Goal: Find specific page/section: Find specific page/section

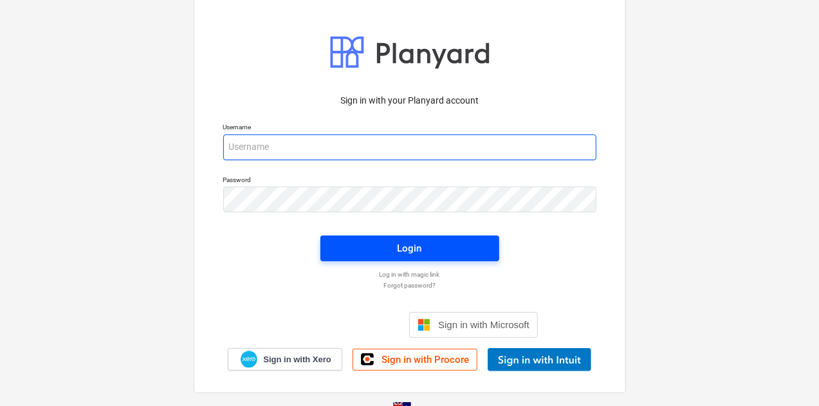
type input "[EMAIL_ADDRESS][DOMAIN_NAME]"
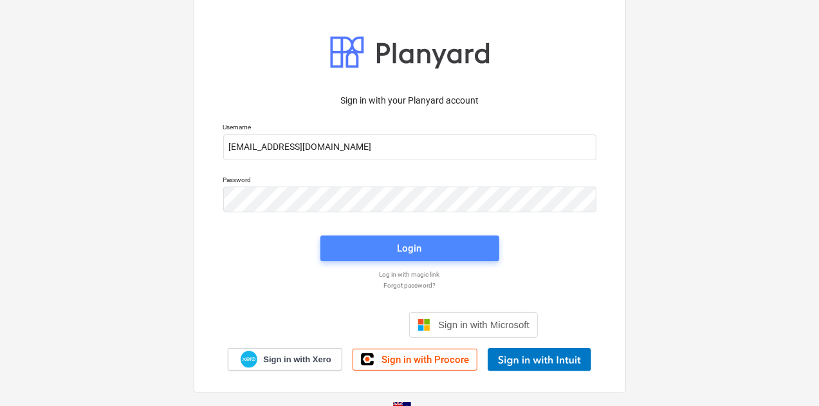
click at [453, 255] on span "Login" at bounding box center [410, 248] width 148 height 17
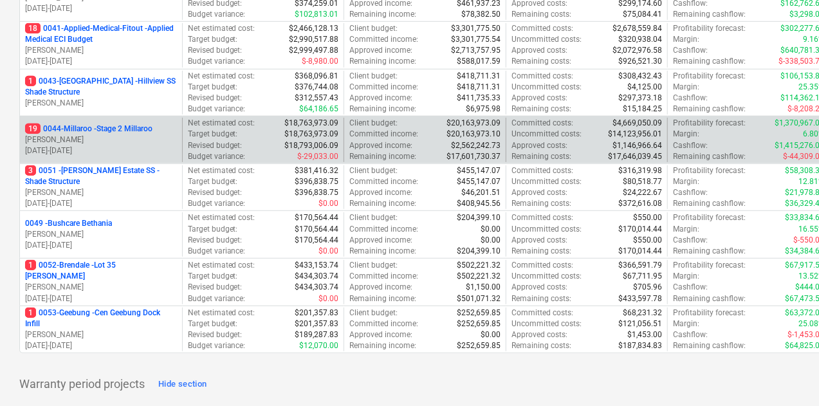
scroll to position [329, 0]
click at [122, 137] on p "[PERSON_NAME]" at bounding box center [101, 140] width 152 height 11
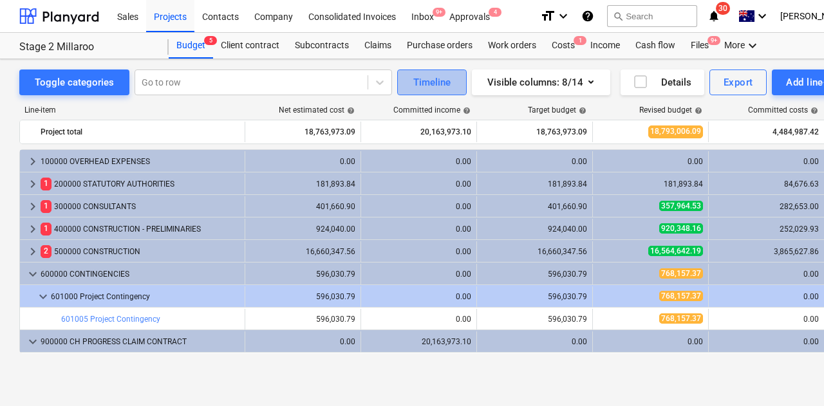
click at [431, 83] on div "Timeline" at bounding box center [431, 82] width 37 height 17
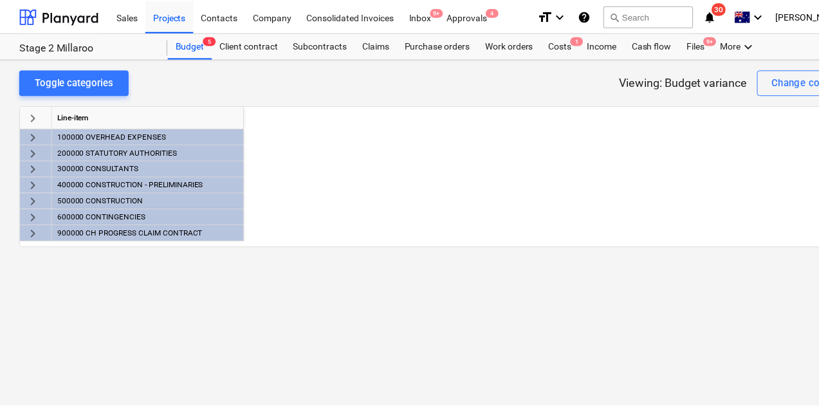
scroll to position [0, 929]
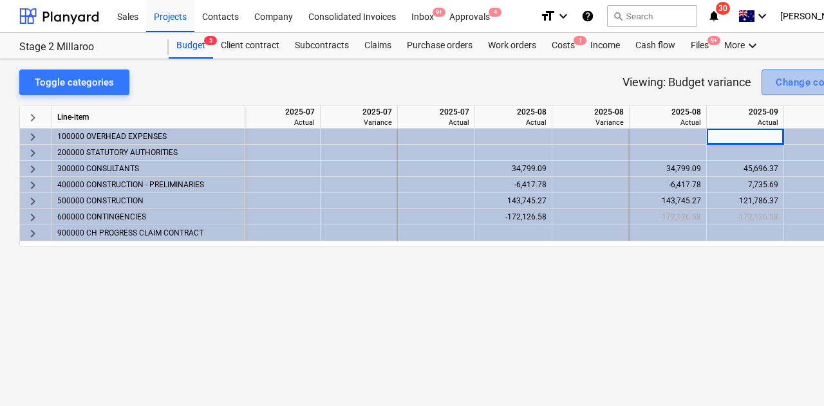
click at [806, 80] on div "Change column" at bounding box center [810, 82] width 71 height 17
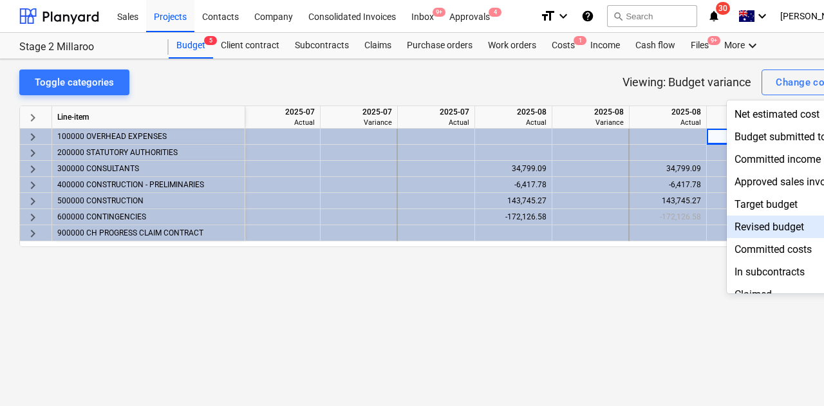
click at [746, 232] on div "Revised budget" at bounding box center [794, 227] width 134 height 23
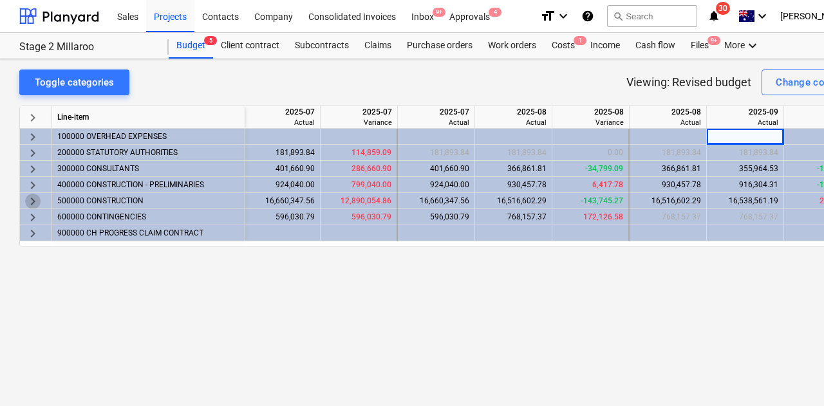
click at [31, 201] on span "keyboard_arrow_right" at bounding box center [32, 201] width 15 height 15
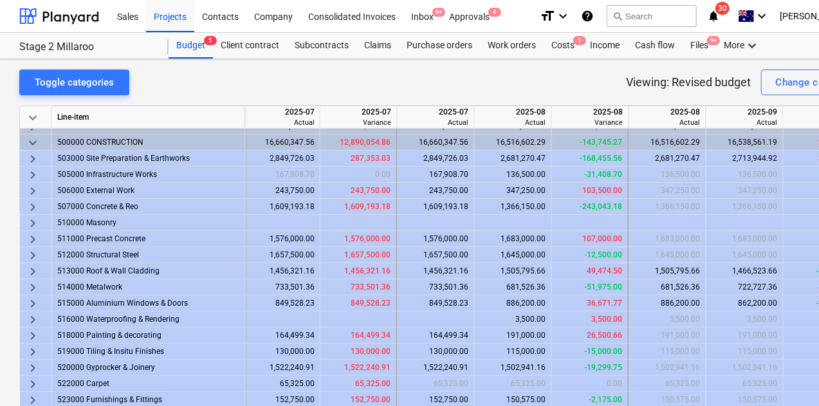
scroll to position [58, 929]
click at [30, 238] on span "keyboard_arrow_right" at bounding box center [32, 239] width 15 height 15
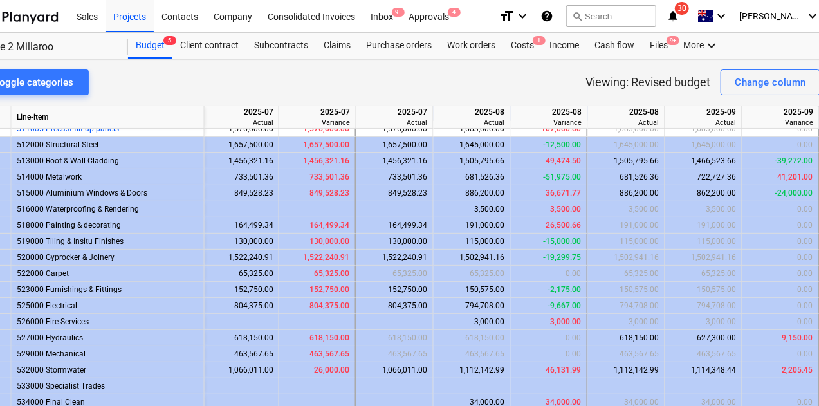
scroll to position [0, 30]
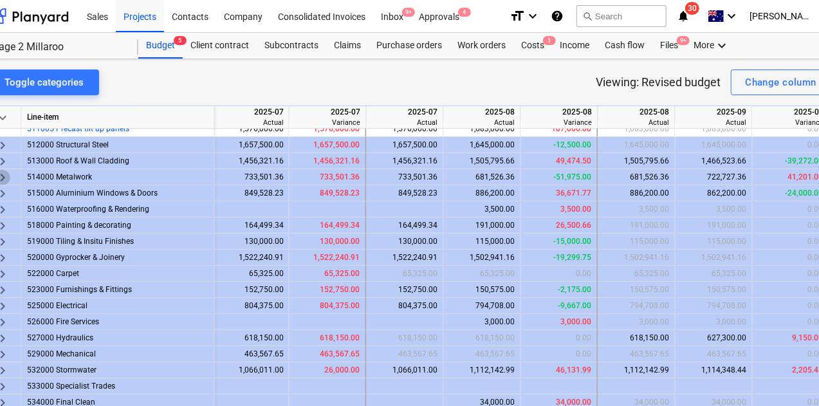
click at [4, 177] on span "keyboard_arrow_right" at bounding box center [2, 177] width 15 height 15
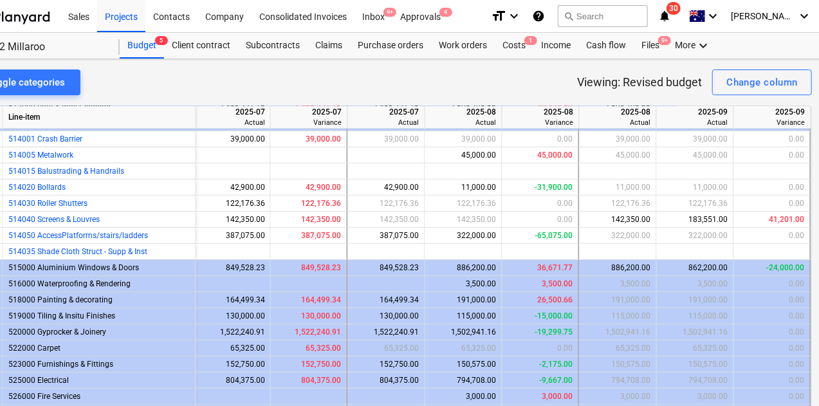
scroll to position [0, 0]
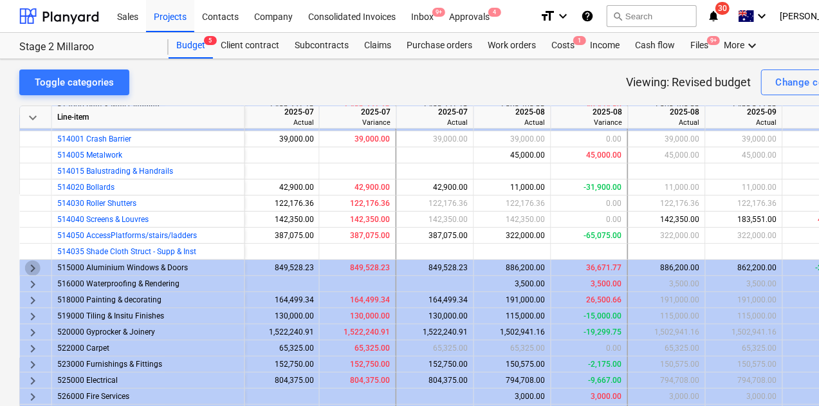
click at [29, 270] on span "keyboard_arrow_right" at bounding box center [32, 268] width 15 height 15
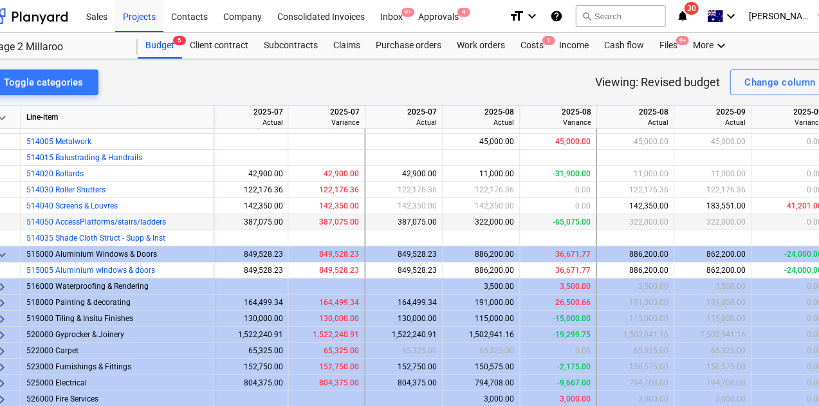
scroll to position [253, 933]
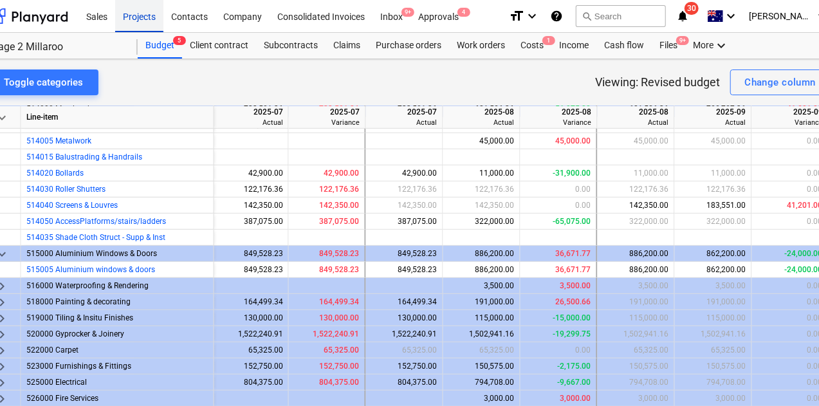
click at [148, 14] on div "Projects" at bounding box center [139, 15] width 48 height 33
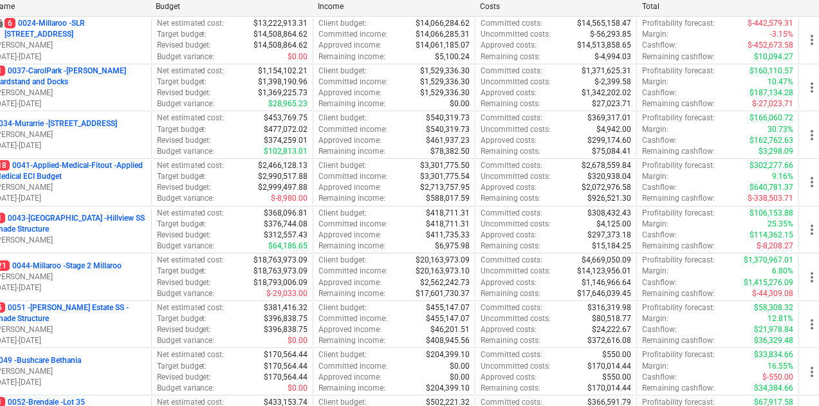
scroll to position [193, 31]
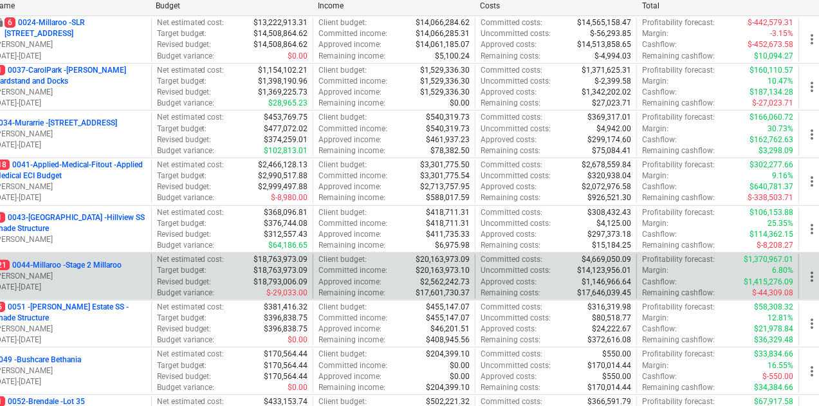
click at [99, 260] on p "21 0044-Millaroo - Stage 2 Millaroo" at bounding box center [57, 265] width 127 height 11
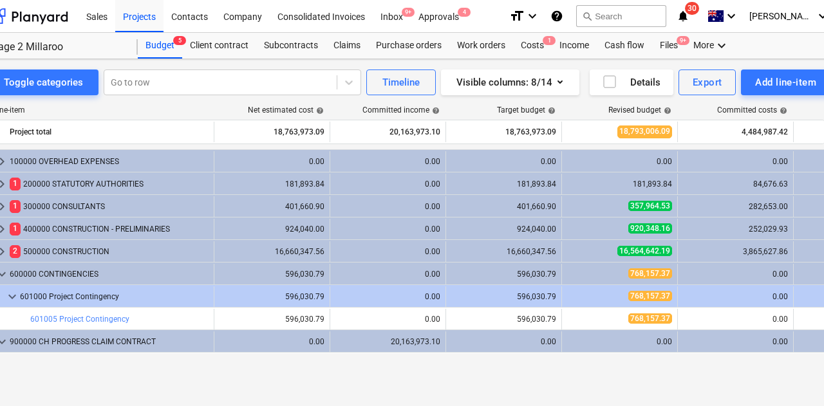
scroll to position [0, 30]
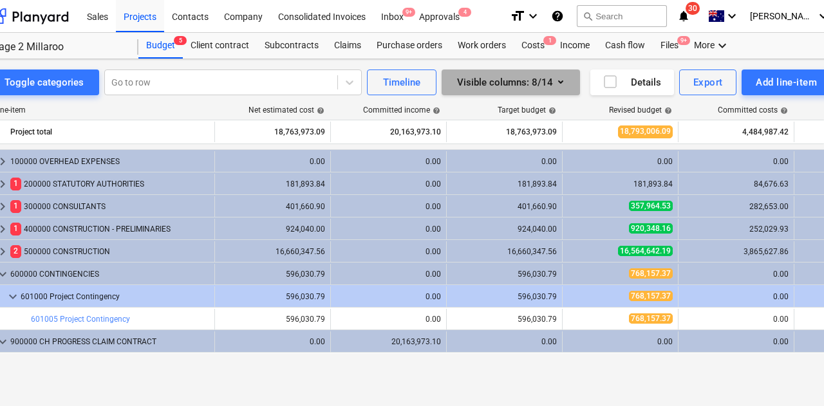
click at [565, 88] on button "Visible columns : 8/14" at bounding box center [510, 82] width 138 height 26
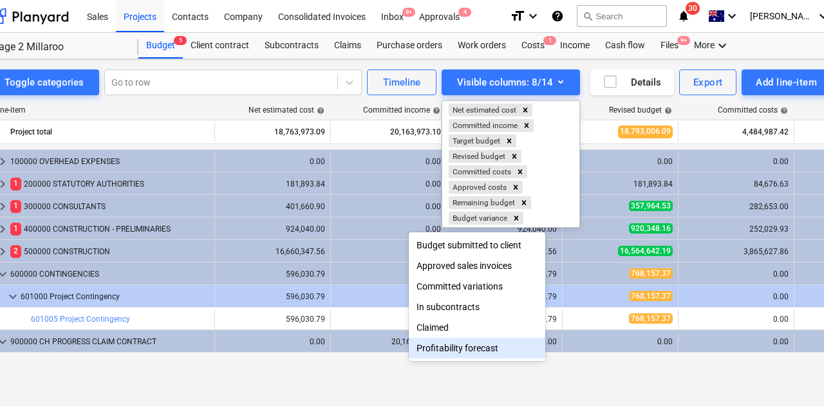
click at [588, 370] on div at bounding box center [412, 203] width 824 height 406
